Goal: Use online tool/utility: Use online tool/utility

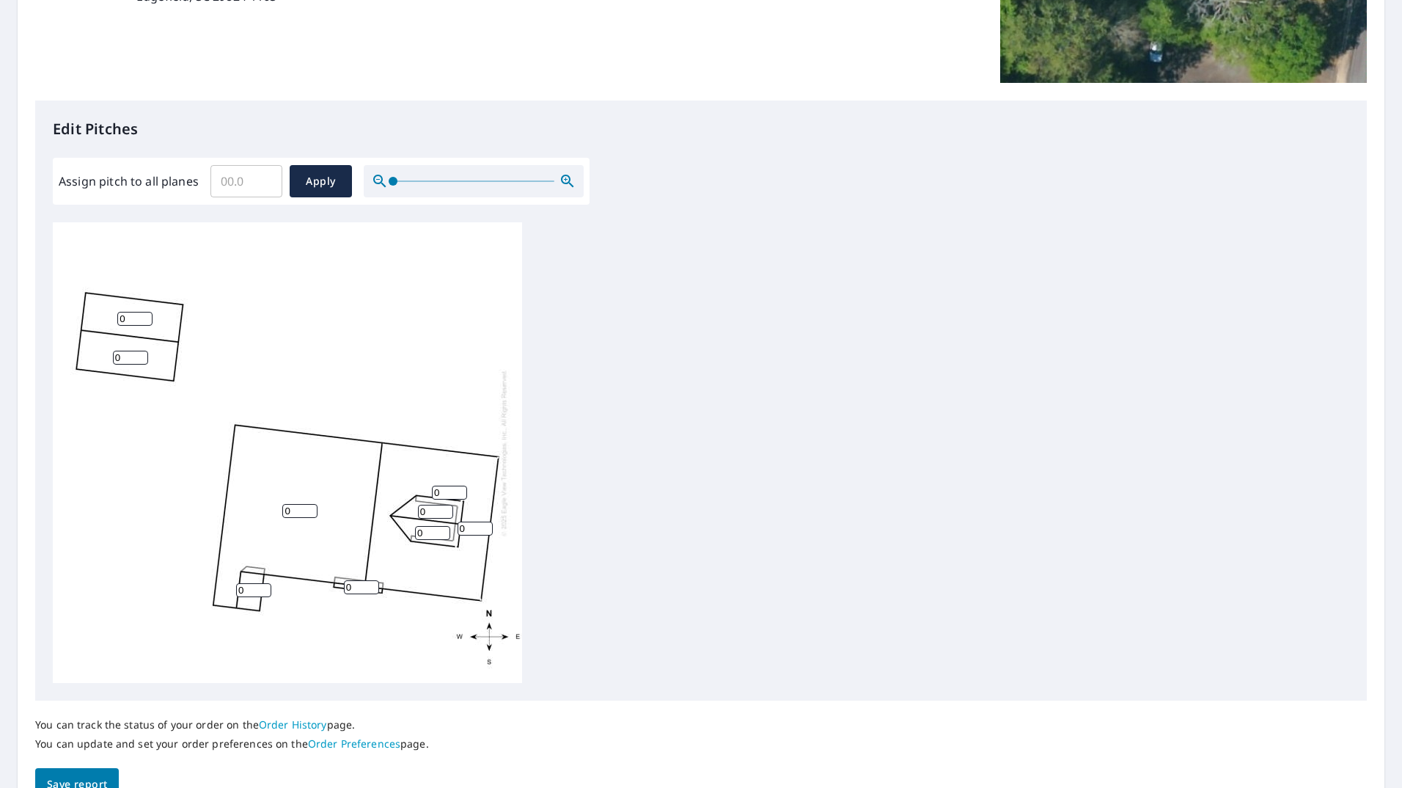
scroll to position [367, 0]
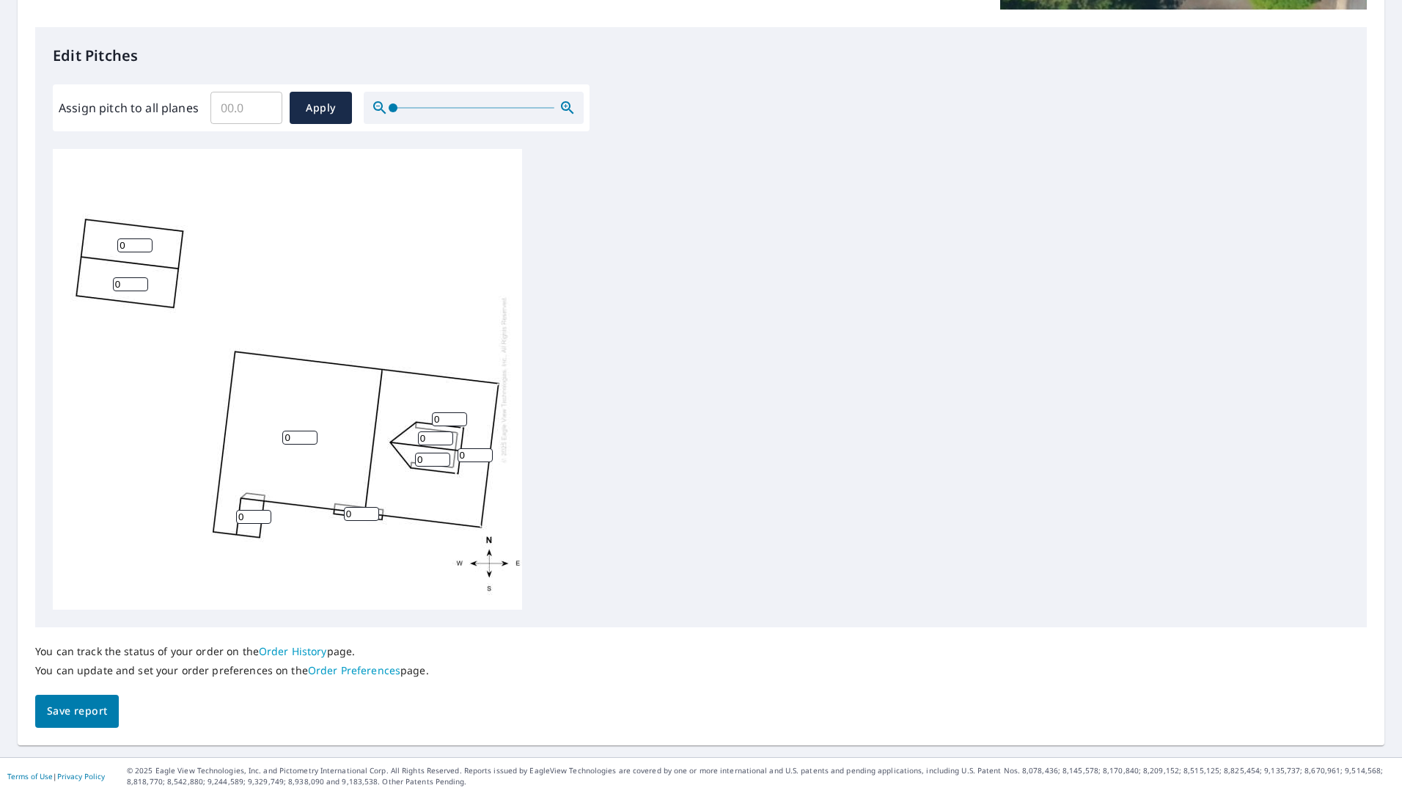
click at [299, 432] on input "0" at bounding box center [299, 438] width 35 height 14
drag, startPoint x: 299, startPoint y: 432, endPoint x: 249, endPoint y: 431, distance: 49.9
click at [249, 431] on div "0 0 0 0 0 0 0 0 0" at bounding box center [287, 379] width 469 height 461
type input "4"
click at [256, 516] on input "0" at bounding box center [253, 517] width 35 height 14
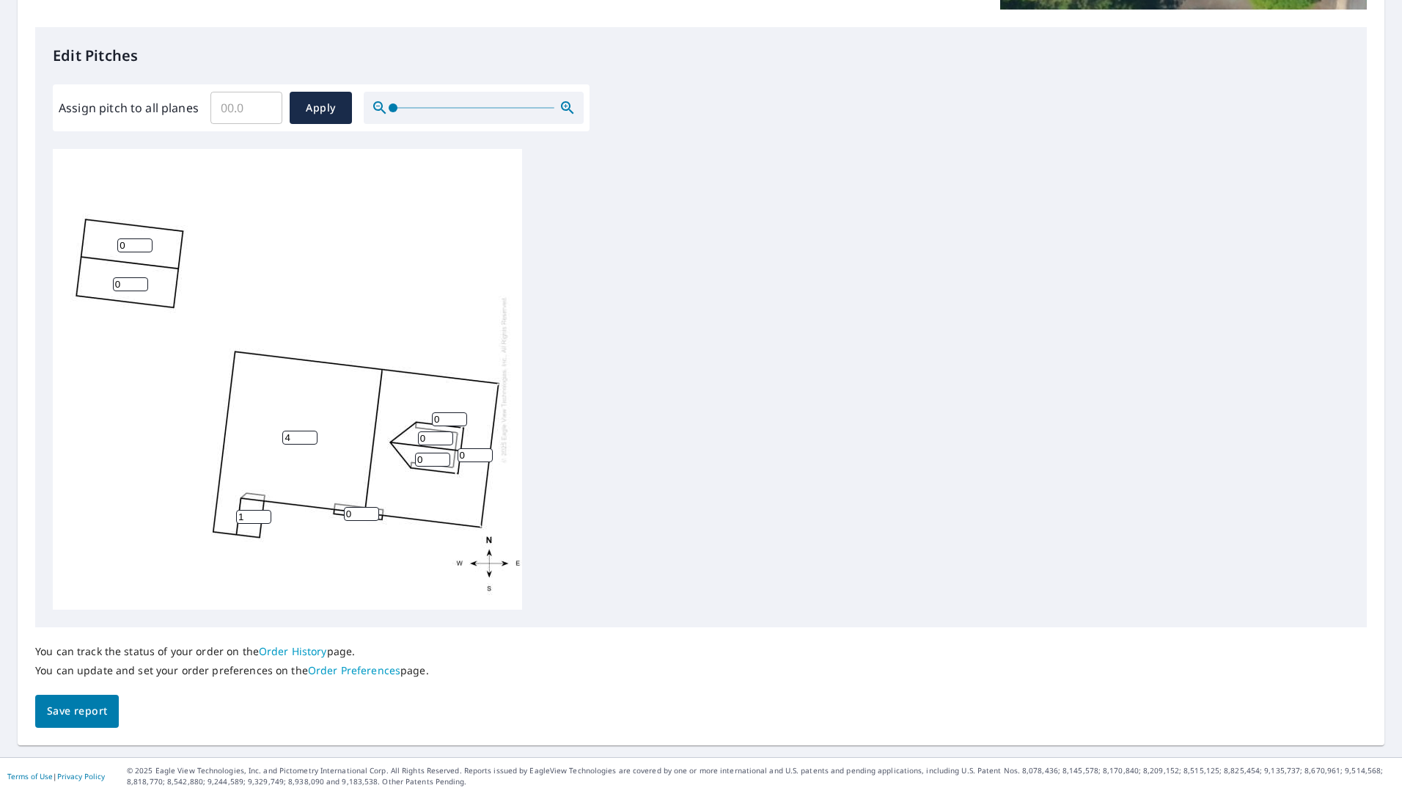
click at [261, 511] on input "1" at bounding box center [253, 517] width 35 height 14
click at [261, 511] on input "2" at bounding box center [253, 517] width 35 height 14
click at [261, 511] on input "3" at bounding box center [253, 517] width 35 height 14
type input "4"
click at [261, 511] on input "4" at bounding box center [253, 517] width 35 height 14
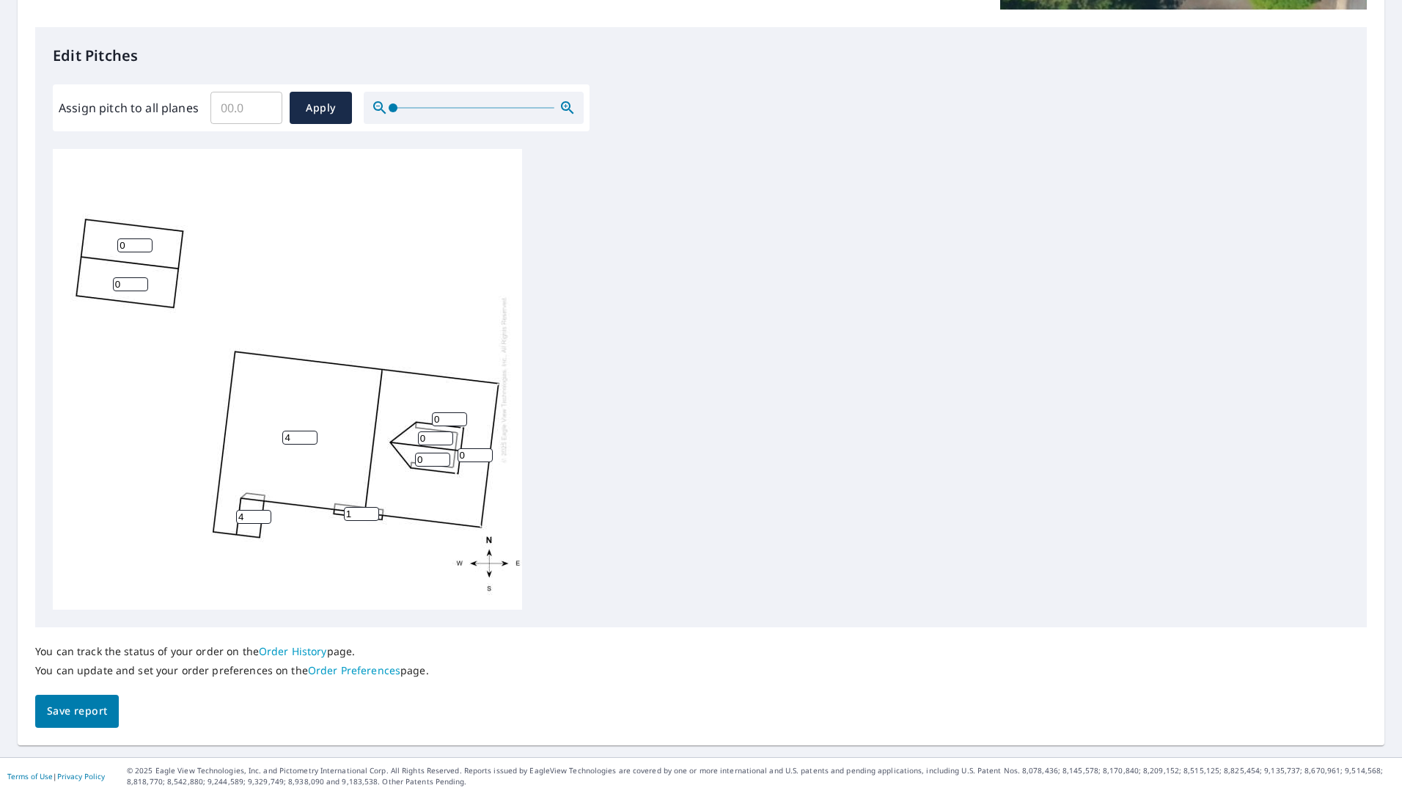
click at [370, 511] on input "1" at bounding box center [361, 514] width 35 height 14
click at [370, 510] on input "2" at bounding box center [361, 514] width 35 height 14
click at [370, 510] on input "3" at bounding box center [361, 514] width 35 height 14
type input "4"
click at [370, 510] on input "4" at bounding box center [361, 514] width 35 height 14
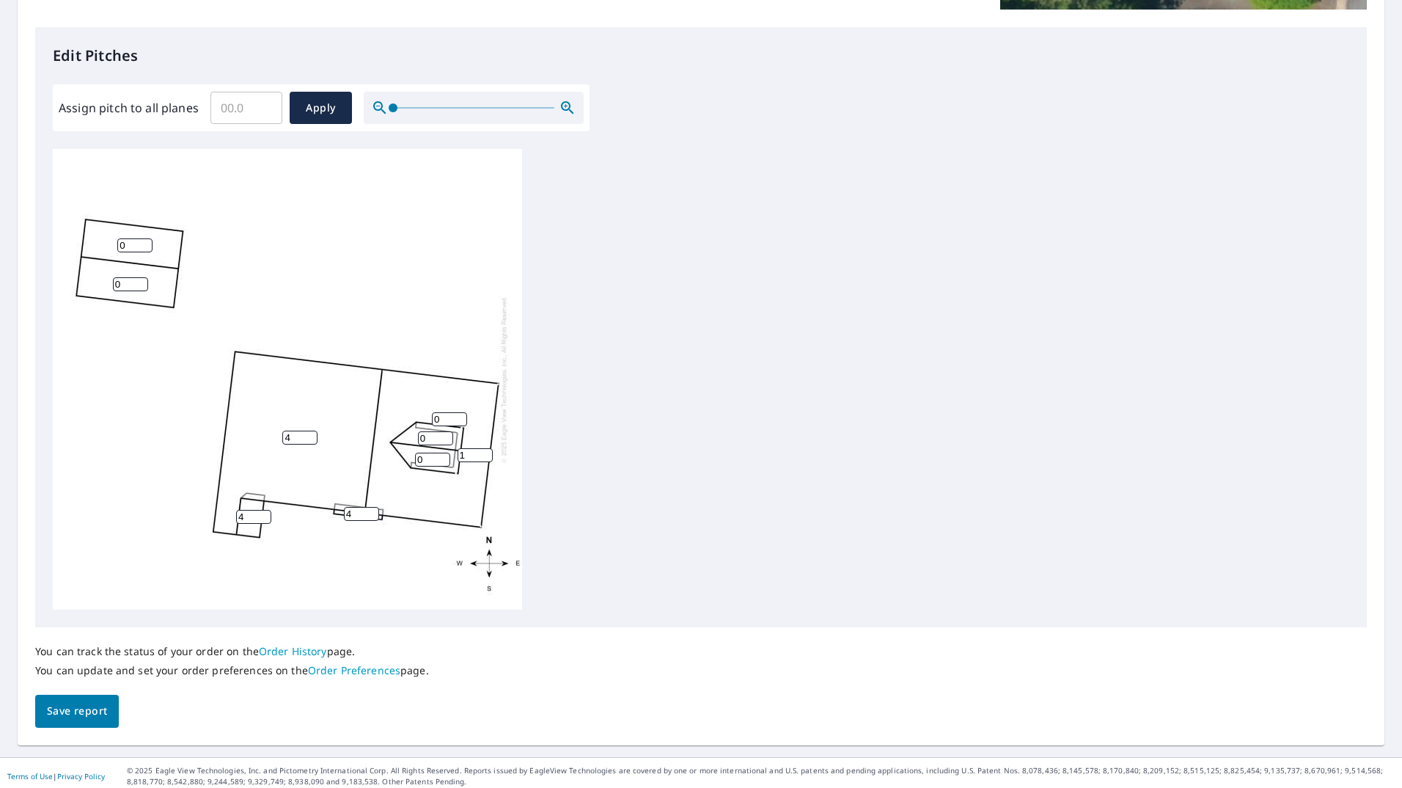
click at [484, 454] on input "1" at bounding box center [475, 455] width 35 height 14
click at [484, 454] on input "2" at bounding box center [475, 455] width 35 height 14
click at [484, 454] on input "3" at bounding box center [475, 455] width 35 height 14
type input "4"
click at [484, 454] on input "4" at bounding box center [475, 455] width 35 height 14
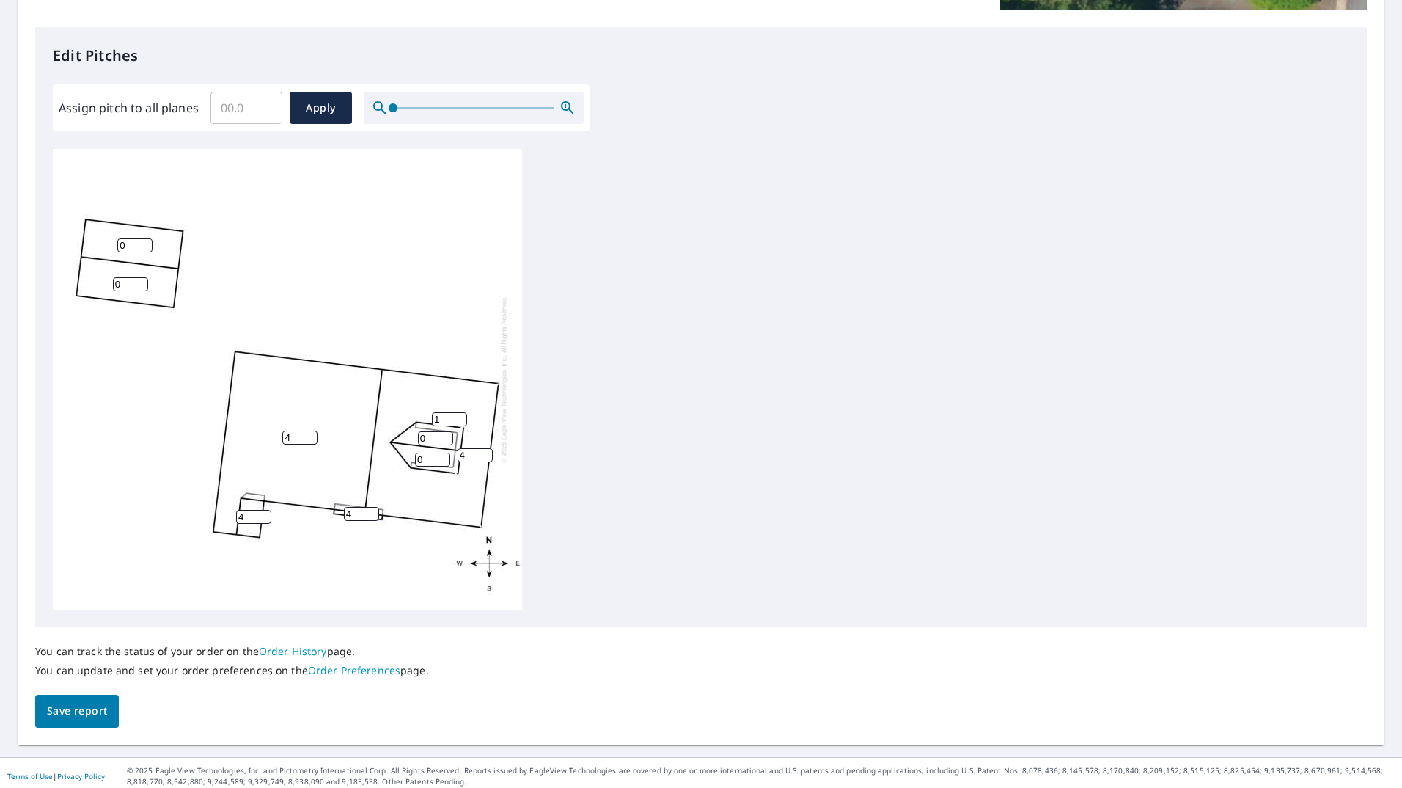
click at [458, 416] on input "1" at bounding box center [449, 419] width 35 height 14
click at [458, 416] on input "2" at bounding box center [449, 419] width 35 height 14
click at [458, 416] on input "3" at bounding box center [449, 419] width 35 height 14
type input "4"
click at [458, 416] on input "4" at bounding box center [449, 419] width 35 height 14
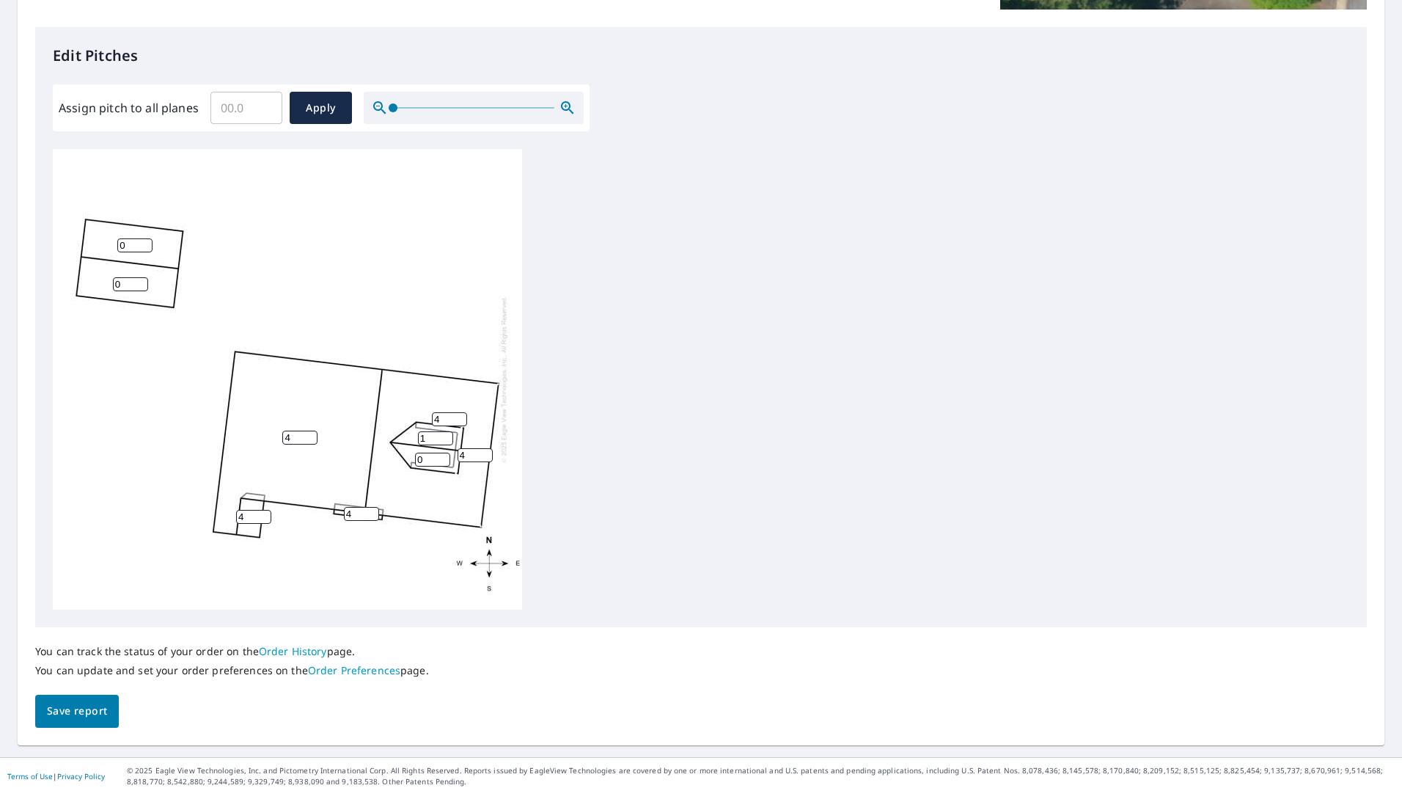
click at [446, 434] on input "1" at bounding box center [435, 438] width 35 height 14
click at [446, 434] on input "2" at bounding box center [435, 438] width 35 height 14
type input "3"
click at [446, 434] on input "3" at bounding box center [435, 438] width 35 height 14
click at [441, 458] on input "1" at bounding box center [432, 460] width 35 height 14
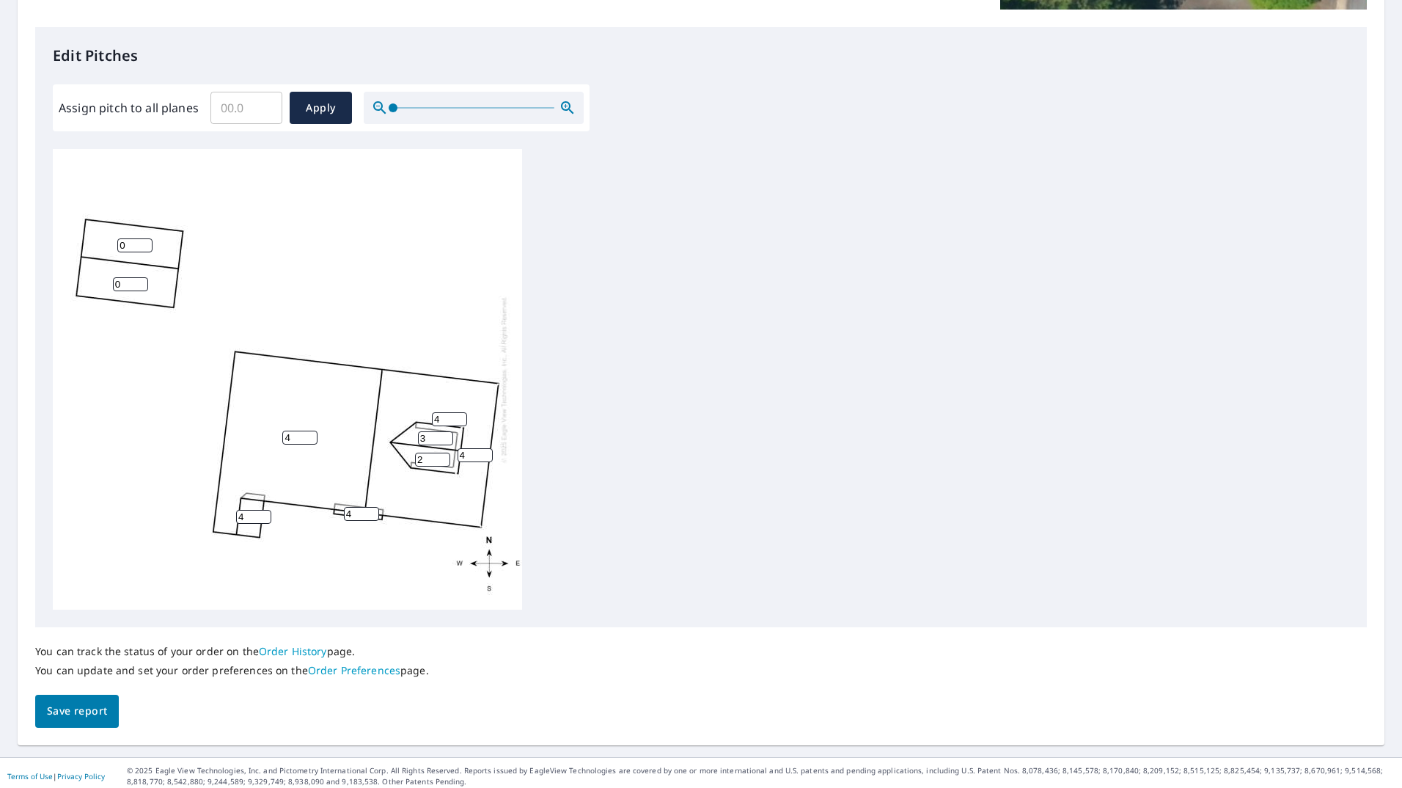
click at [441, 458] on input "2" at bounding box center [432, 460] width 35 height 14
type input "3"
click at [441, 458] on input "3" at bounding box center [432, 460] width 35 height 14
click at [128, 244] on input "0" at bounding box center [134, 245] width 35 height 14
click at [144, 246] on input "0" at bounding box center [134, 245] width 35 height 14
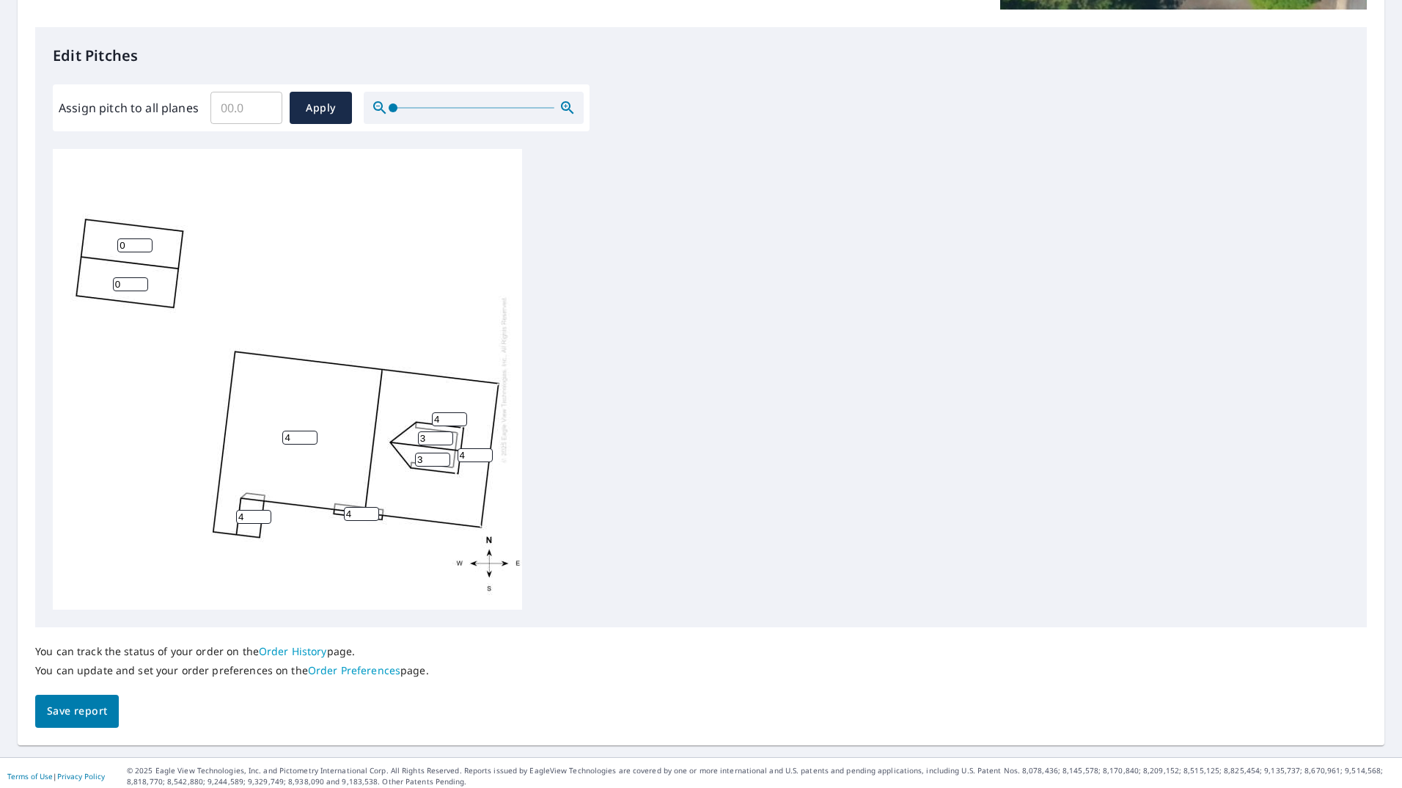
click at [144, 246] on input "0" at bounding box center [134, 245] width 35 height 14
click at [144, 241] on input "1" at bounding box center [134, 245] width 35 height 14
click at [144, 241] on input "2" at bounding box center [134, 245] width 35 height 14
click at [144, 241] on input "3" at bounding box center [134, 245] width 35 height 14
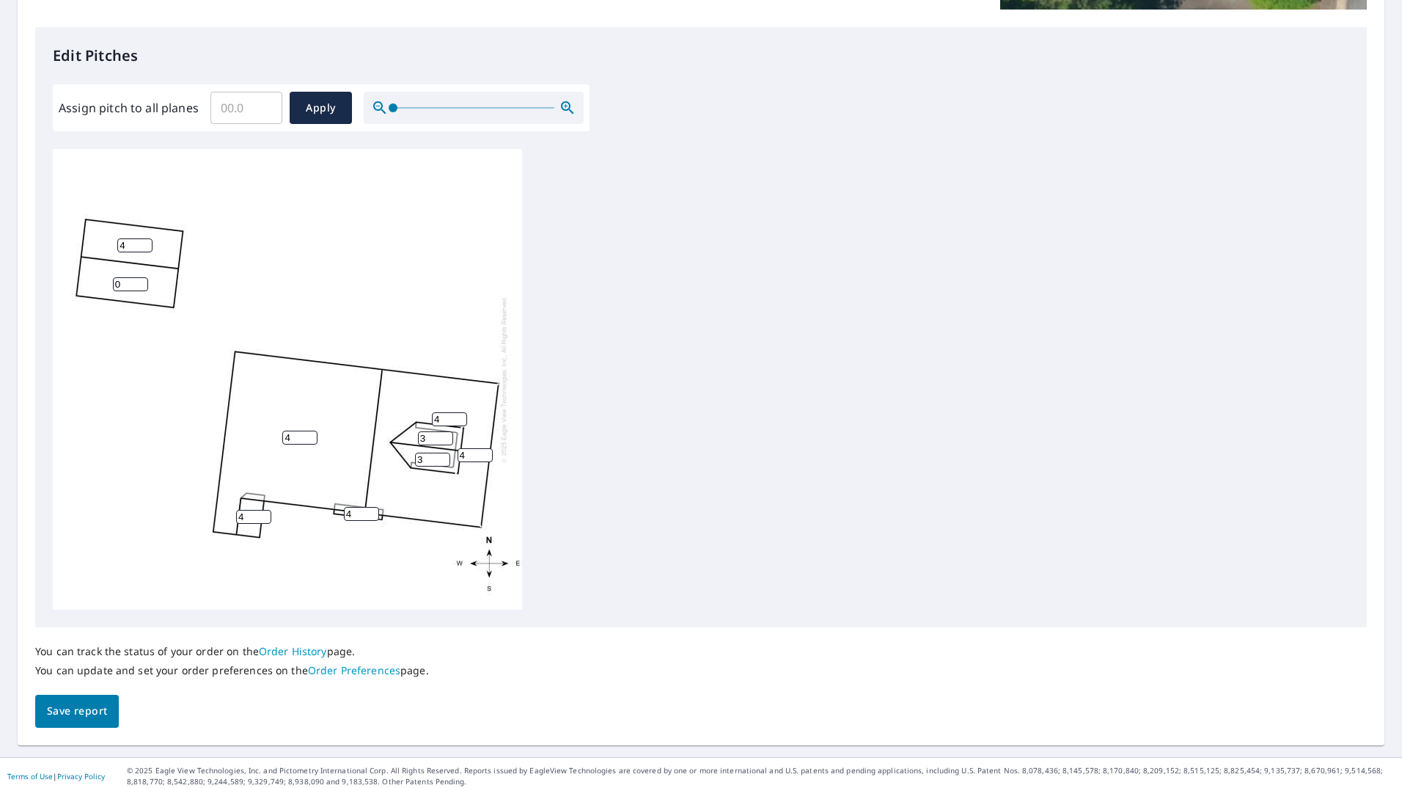
type input "4"
click at [144, 241] on input "4" at bounding box center [134, 245] width 35 height 14
click at [142, 279] on input "1" at bounding box center [130, 284] width 35 height 14
click at [142, 279] on input "2" at bounding box center [130, 284] width 35 height 14
click at [141, 278] on input "3" at bounding box center [130, 284] width 35 height 14
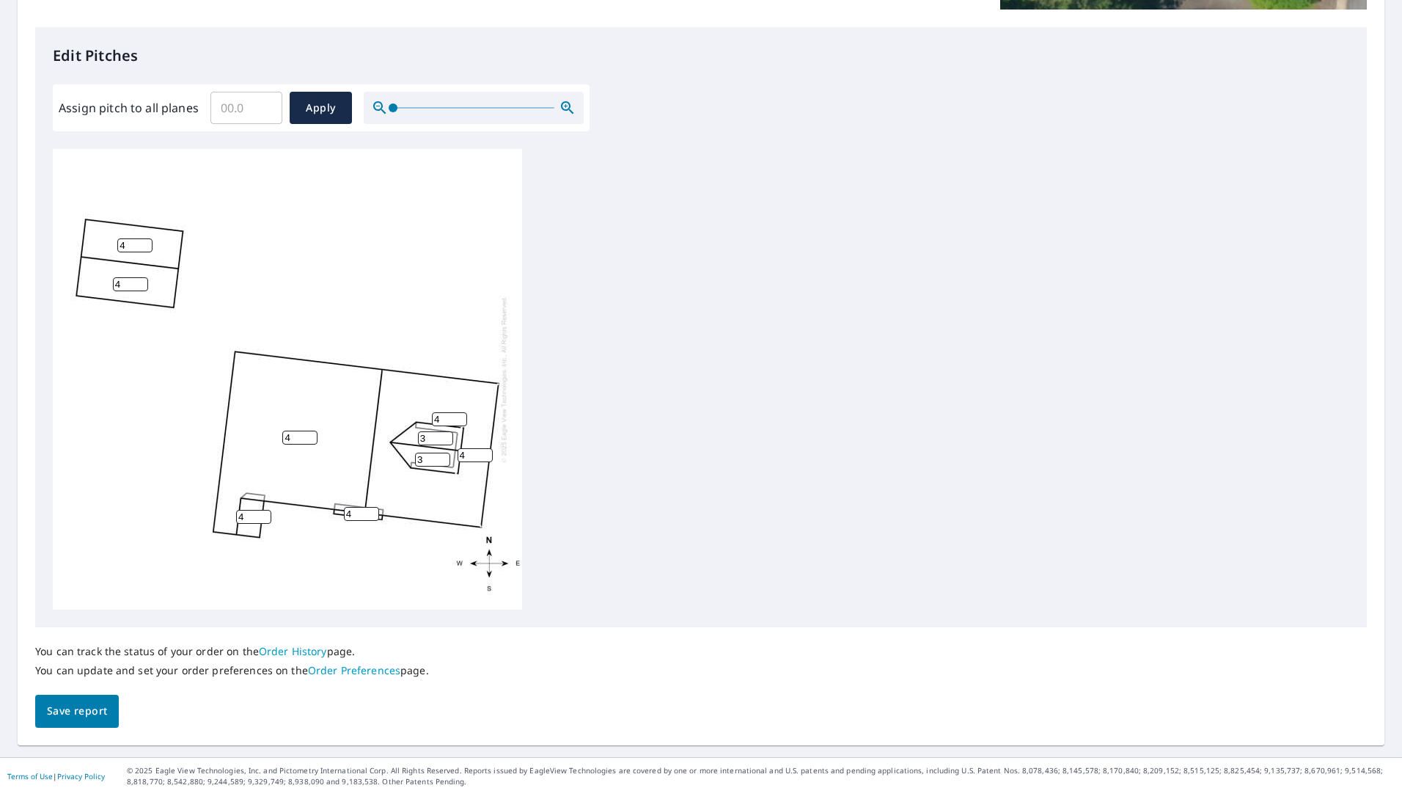
type input "4"
click at [141, 278] on input "4" at bounding box center [130, 284] width 35 height 14
click at [330, 106] on span "Apply" at bounding box center [320, 108] width 39 height 18
click at [266, 102] on input "0.1" at bounding box center [246, 107] width 72 height 41
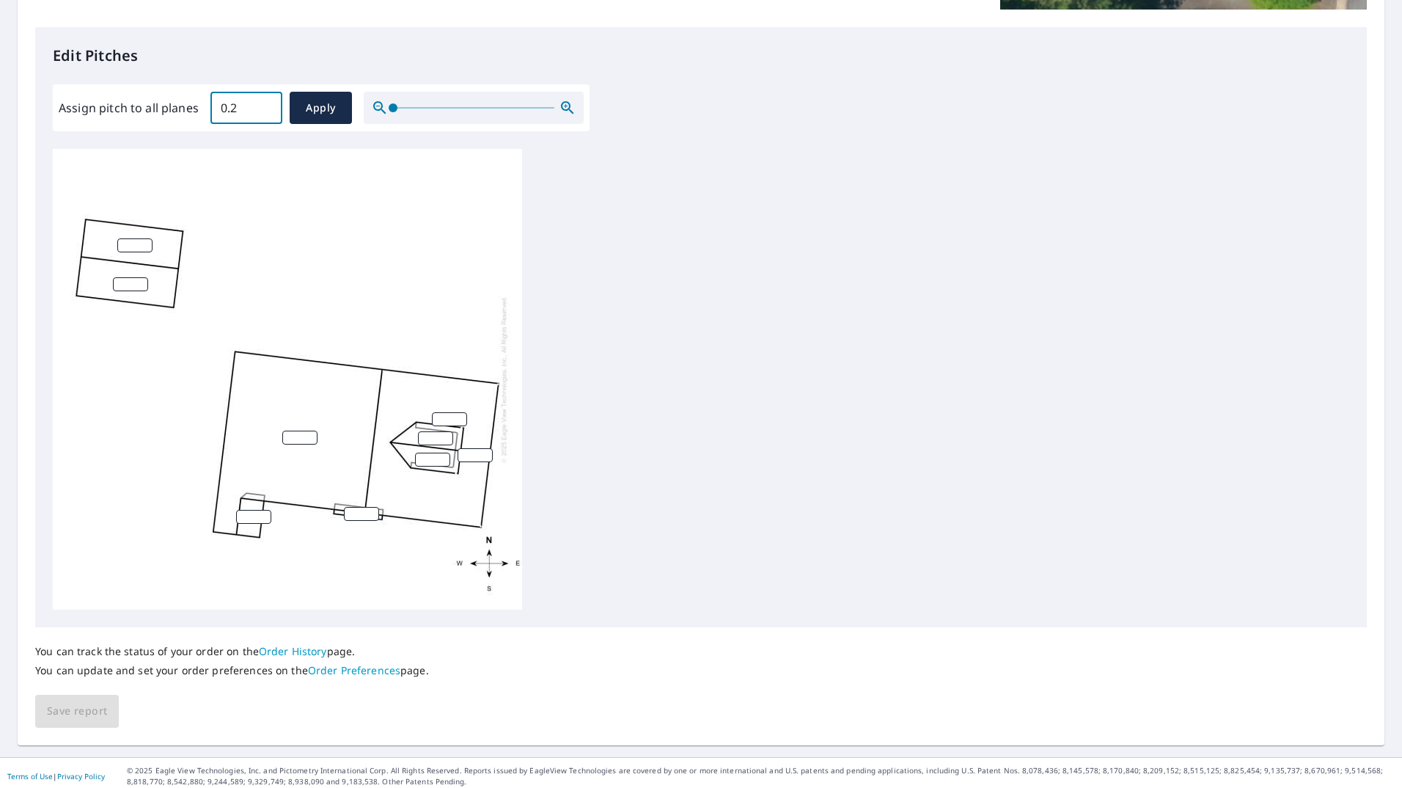
click at [266, 102] on input "0.2" at bounding box center [246, 107] width 72 height 41
click at [266, 102] on input "0.3" at bounding box center [246, 107] width 72 height 41
type input "0.4"
click at [266, 102] on input "0.4" at bounding box center [246, 107] width 72 height 41
click at [315, 110] on span "Apply" at bounding box center [320, 108] width 39 height 18
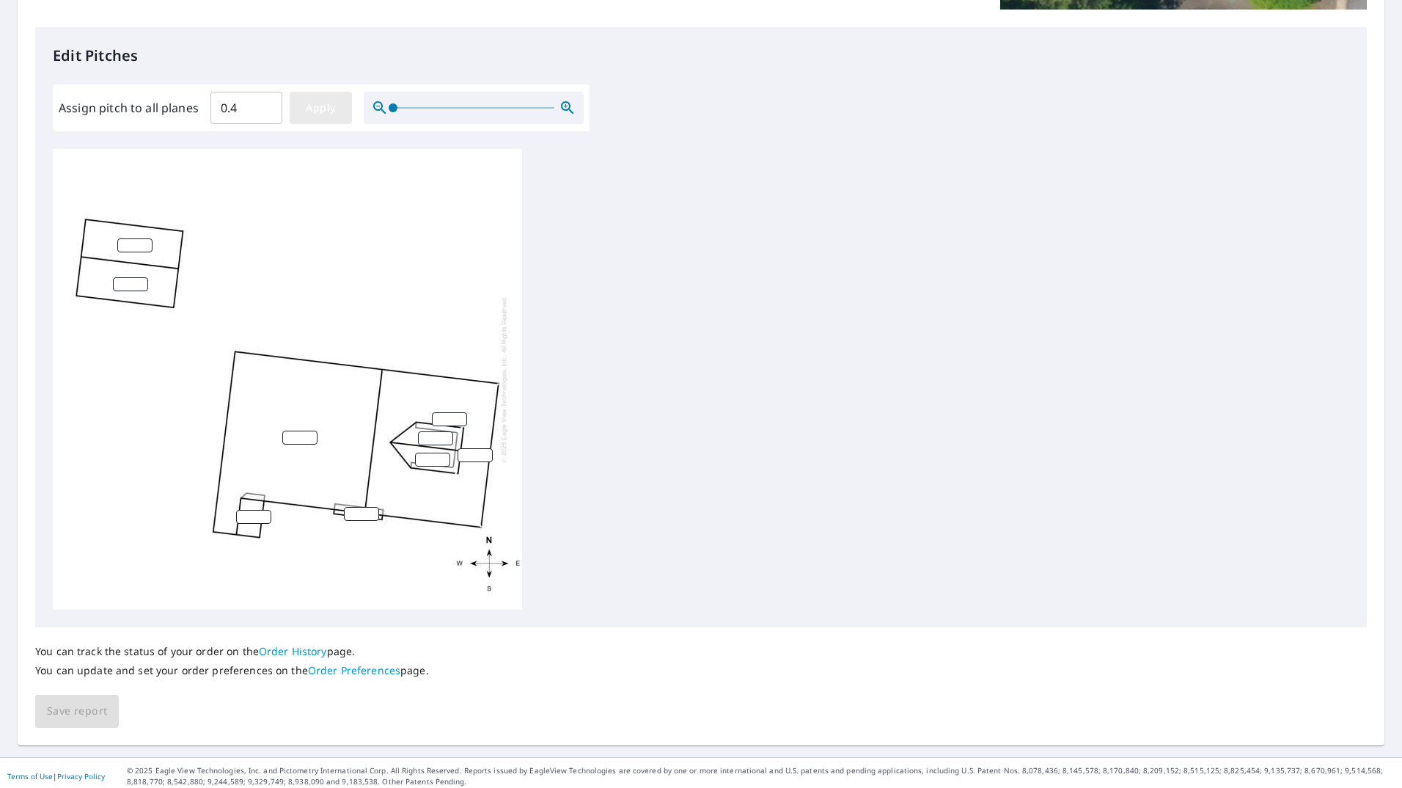
type input "0.4"
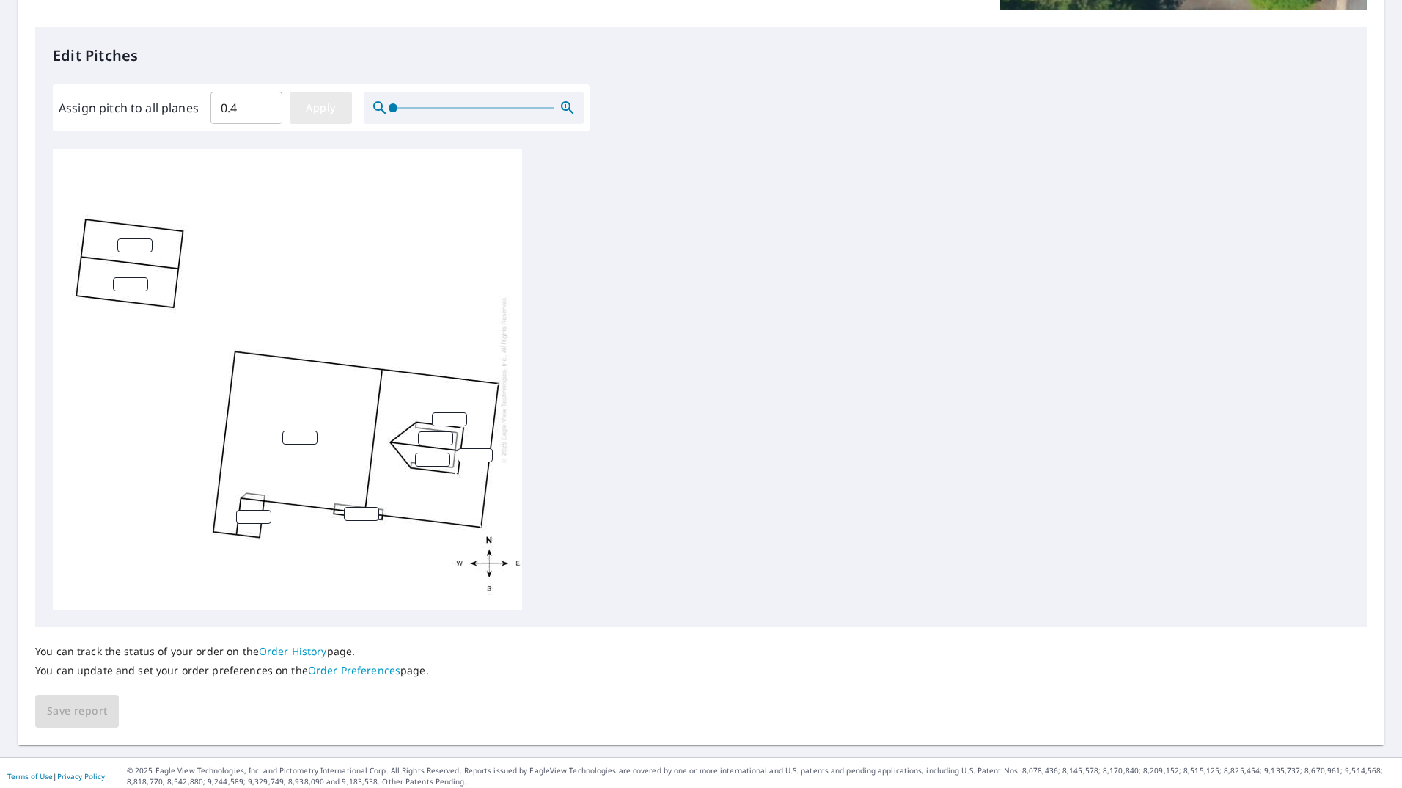
type input "0.4"
click at [448, 440] on input "0" at bounding box center [435, 438] width 35 height 14
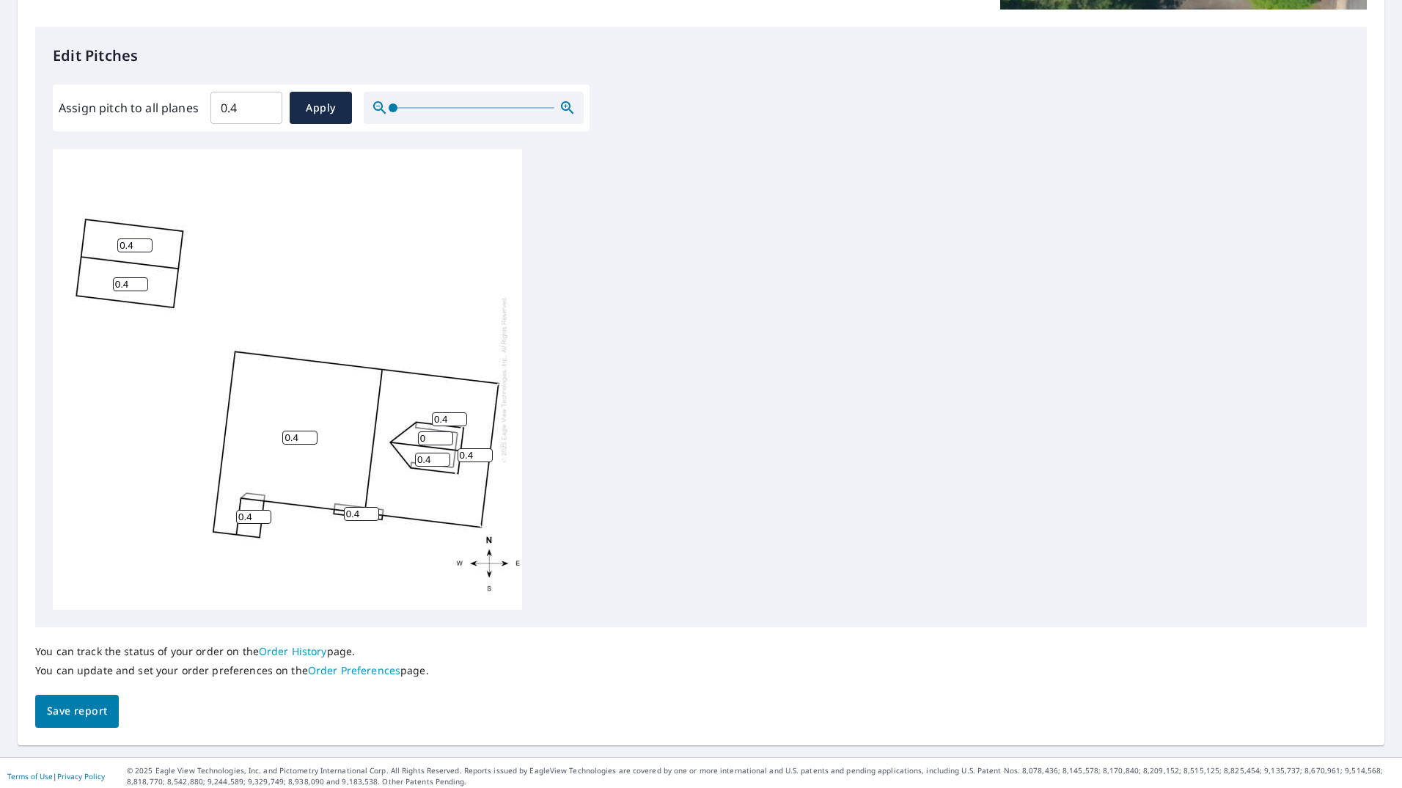
click at [444, 440] on input "0" at bounding box center [435, 438] width 35 height 14
click at [443, 433] on input "1" at bounding box center [435, 438] width 35 height 14
click at [444, 433] on input "2" at bounding box center [435, 438] width 35 height 14
type input "3"
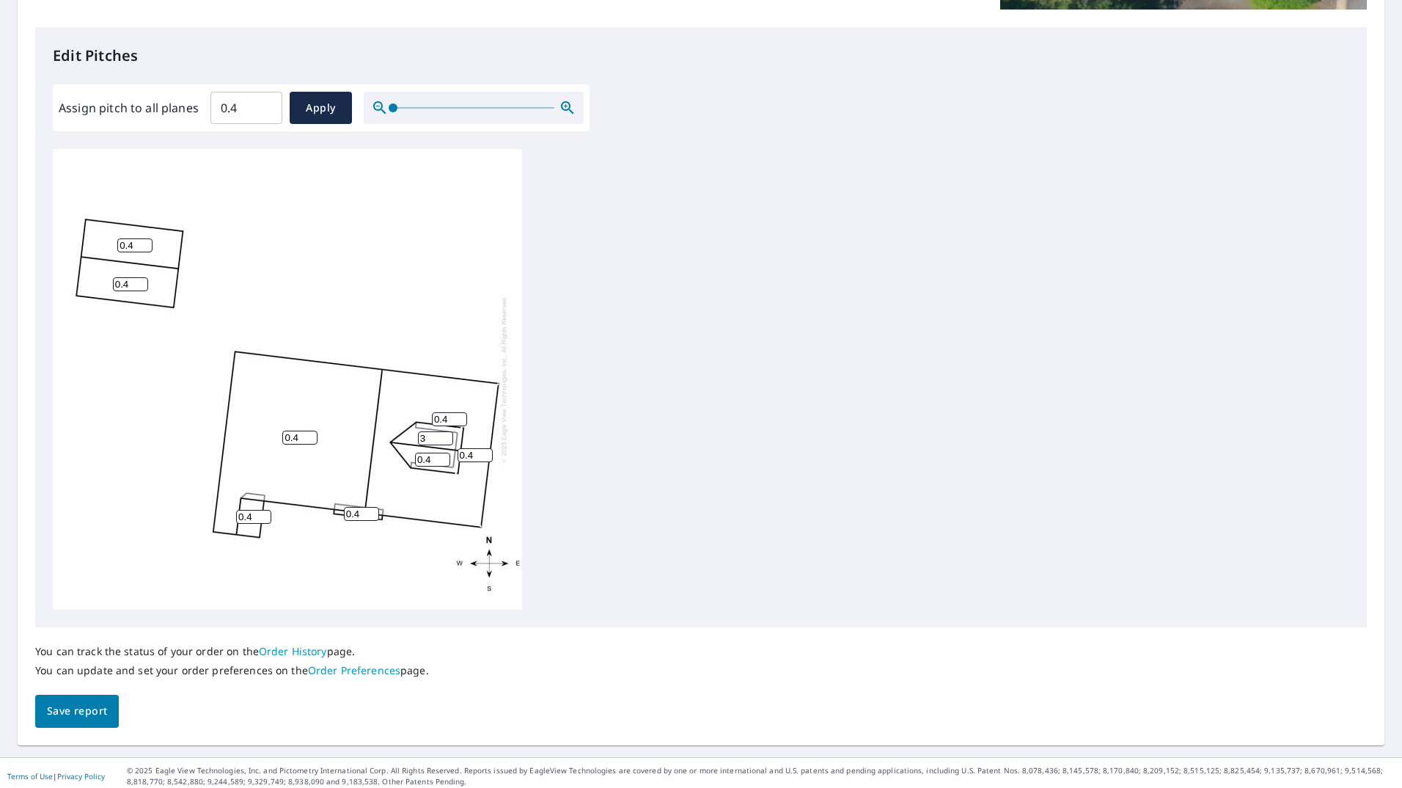
click at [444, 433] on input "3" at bounding box center [435, 438] width 35 height 14
click at [443, 462] on input "0" at bounding box center [432, 460] width 35 height 14
click at [443, 457] on input "1" at bounding box center [432, 460] width 35 height 14
click at [443, 457] on input "2" at bounding box center [432, 460] width 35 height 14
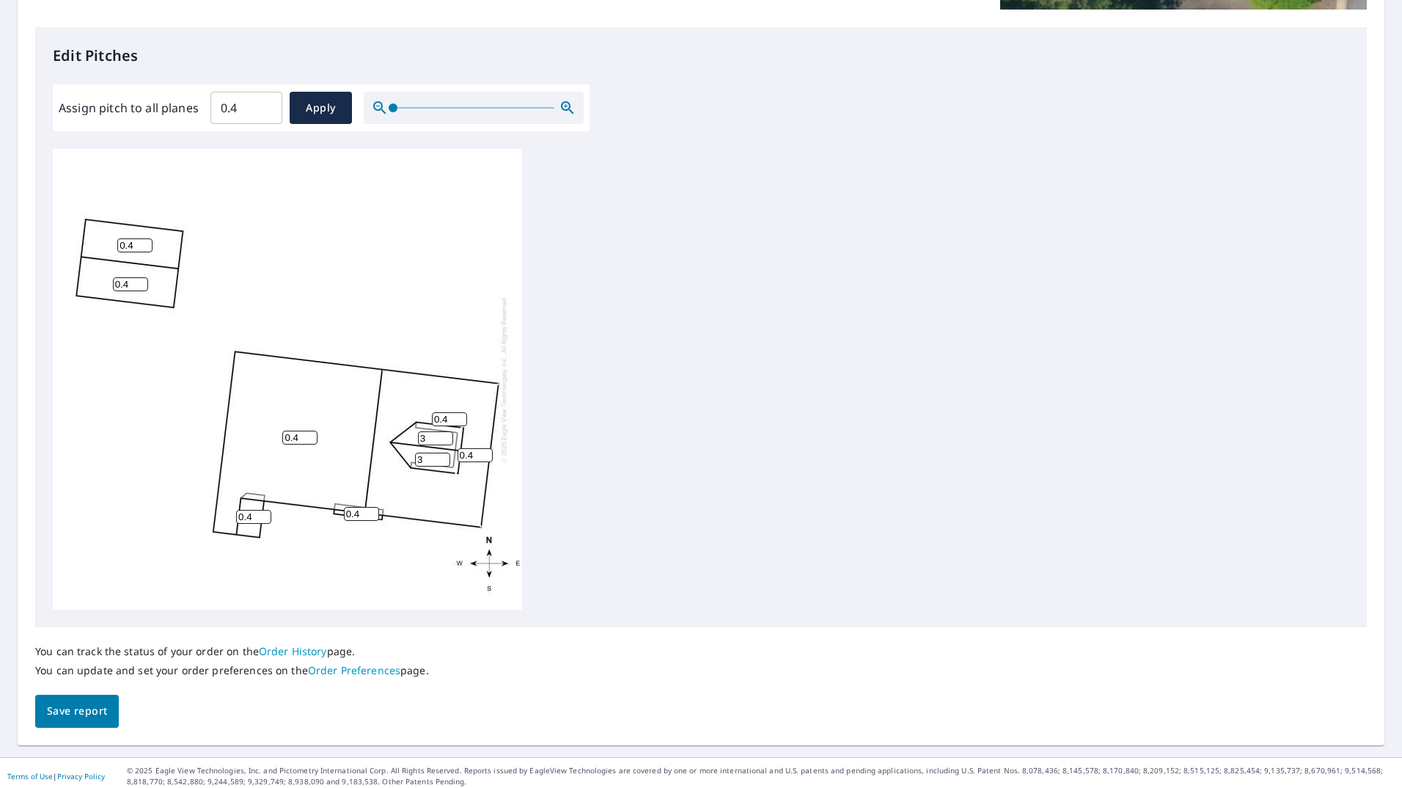
type input "3"
click at [443, 457] on input "3" at bounding box center [432, 460] width 35 height 14
click at [84, 702] on span "Save report" at bounding box center [77, 711] width 60 height 18
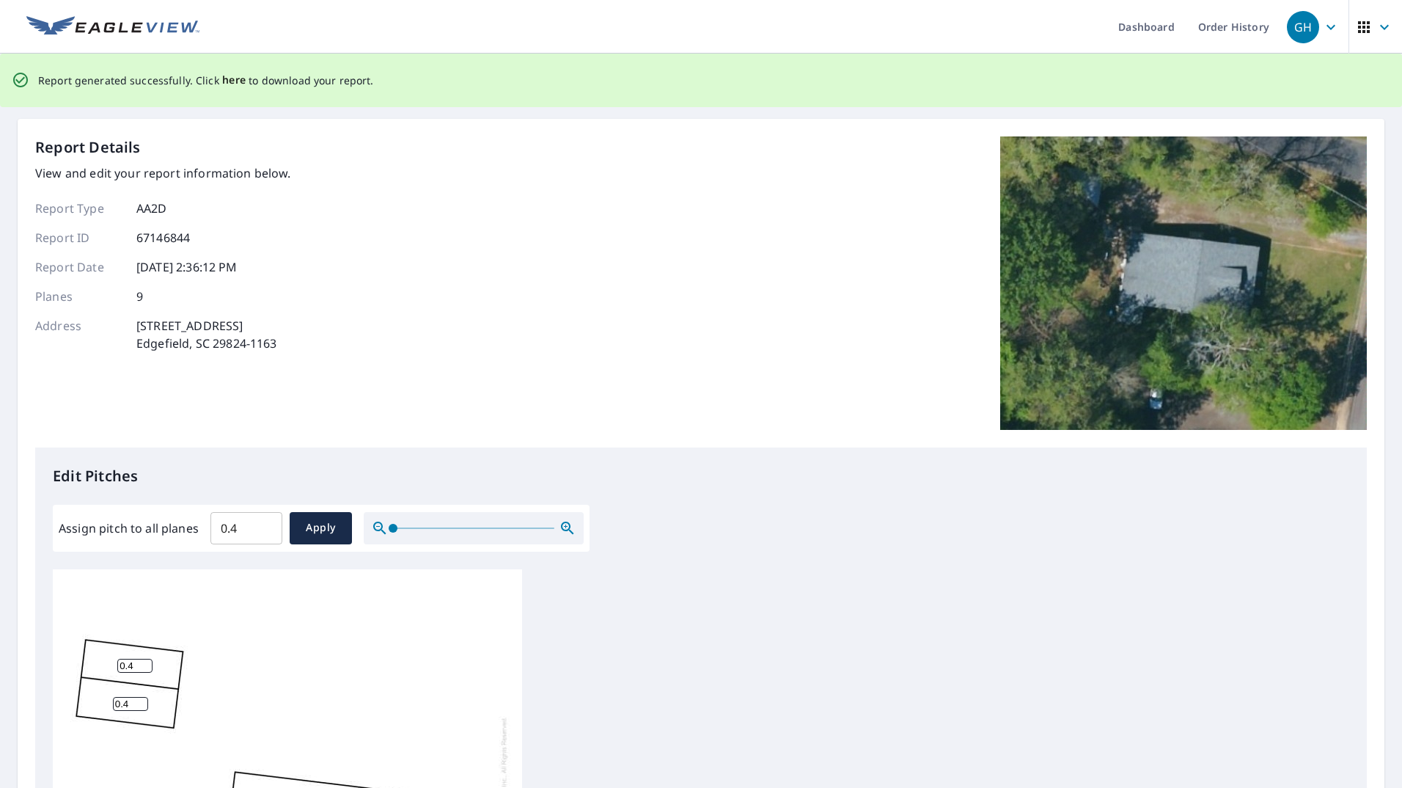
click at [227, 77] on span "here" at bounding box center [234, 80] width 24 height 18
